Goal: Information Seeking & Learning: Learn about a topic

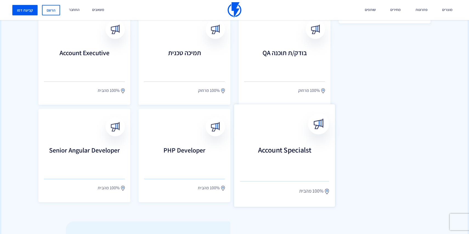
scroll to position [276, 0]
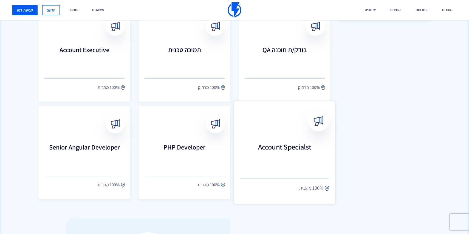
click at [290, 145] on h3 "Account Specialst" at bounding box center [284, 155] width 89 height 24
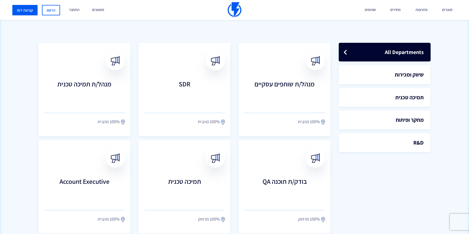
scroll to position [160, 0]
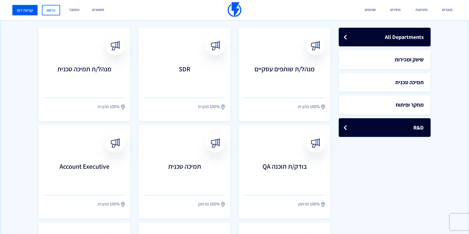
click at [399, 131] on link "R&D" at bounding box center [385, 127] width 92 height 19
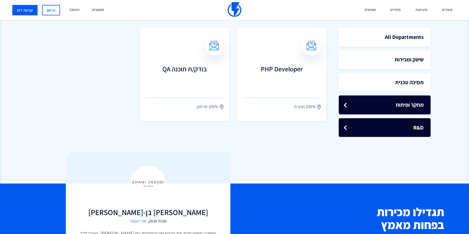
click at [394, 103] on link "מחקר ופיתוח" at bounding box center [385, 105] width 92 height 19
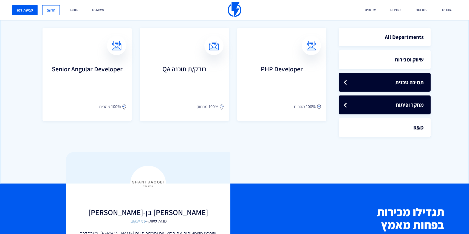
click at [392, 86] on link "תמיכה טכנית" at bounding box center [385, 82] width 92 height 19
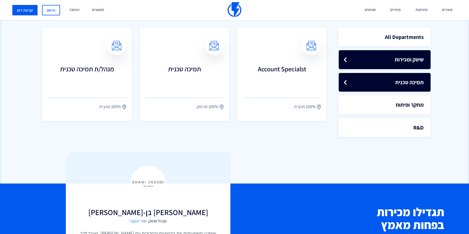
click at [392, 67] on link "שיווק ומכירות" at bounding box center [385, 59] width 92 height 19
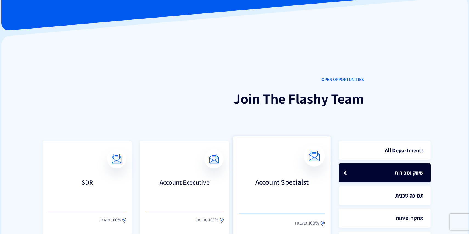
scroll to position [0, 0]
